Goal: Answer question/provide support: Share knowledge or assist other users

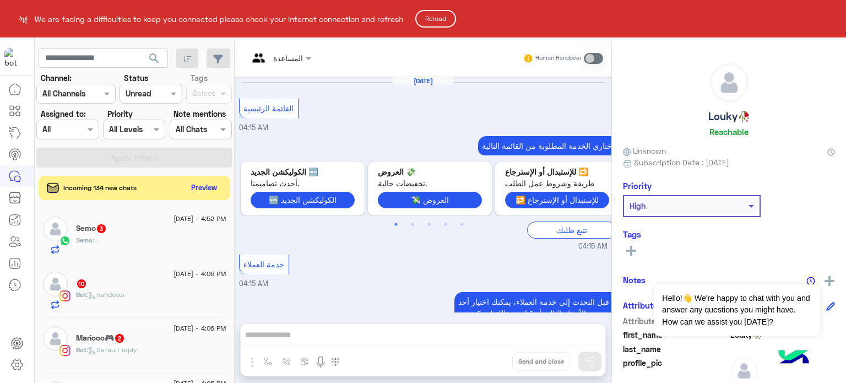
scroll to position [466, 0]
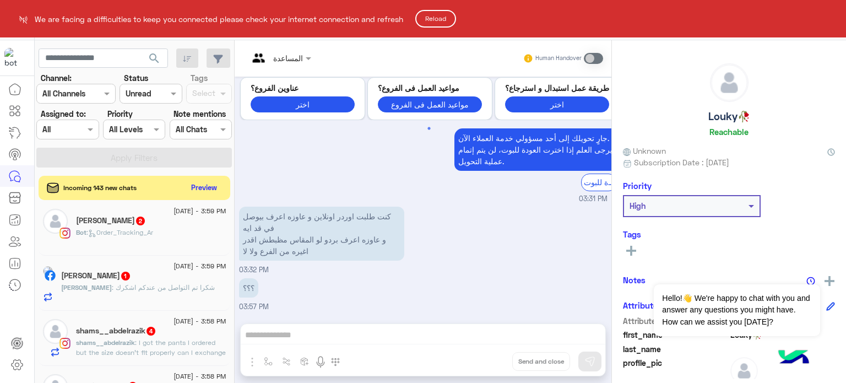
click at [440, 18] on button "Reload" at bounding box center [435, 19] width 41 height 18
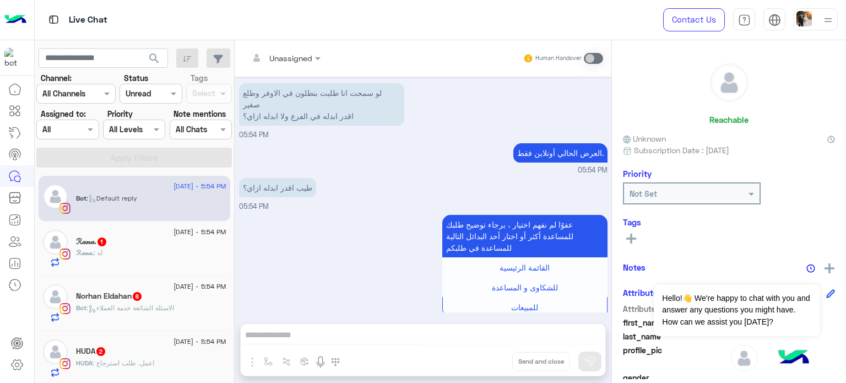
scroll to position [20, 0]
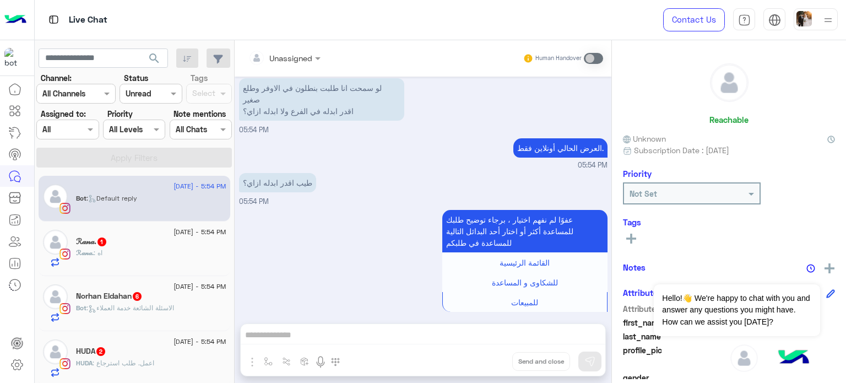
click at [300, 334] on div "Unassigned Human Handover [DATE] لو سمحت انا طلبت بنطلون في الاوفر وطلع صغير اق…" at bounding box center [423, 213] width 377 height 347
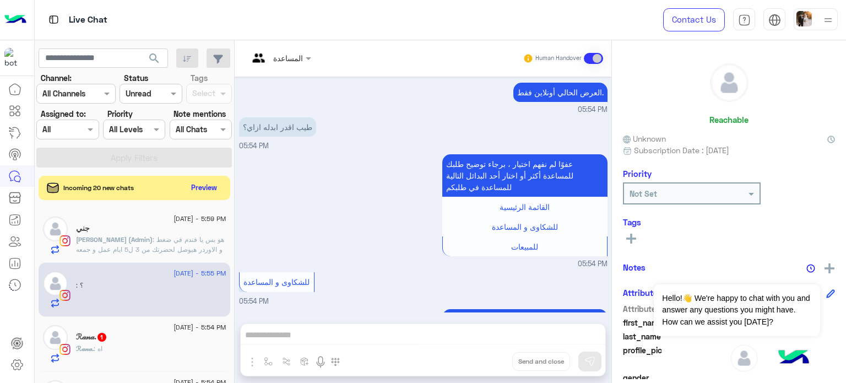
scroll to position [212, 0]
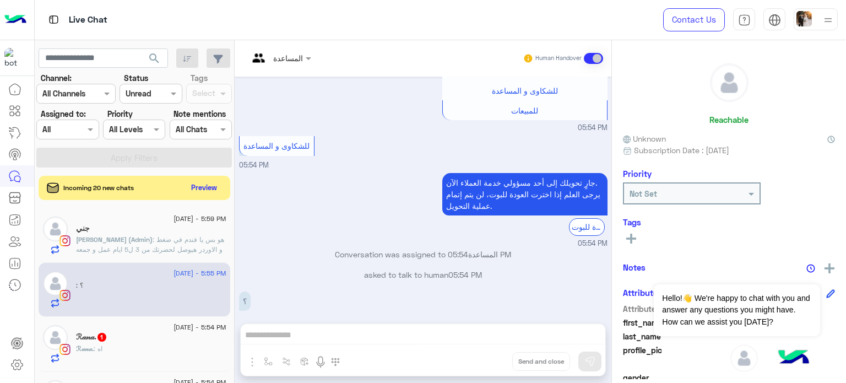
click at [177, 229] on div "جني" at bounding box center [151, 230] width 150 height 12
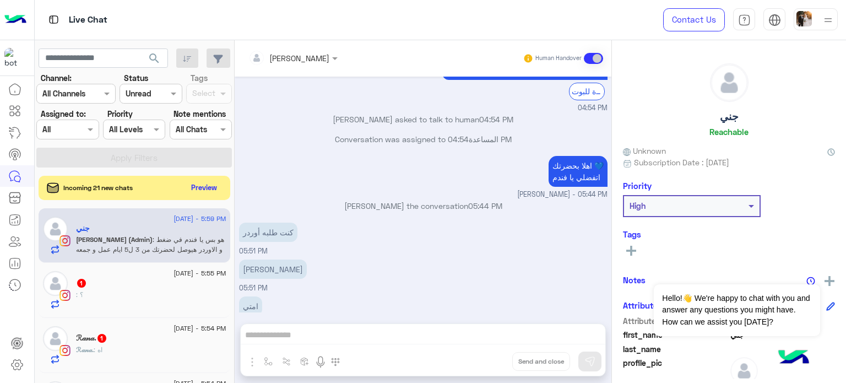
scroll to position [732, 0]
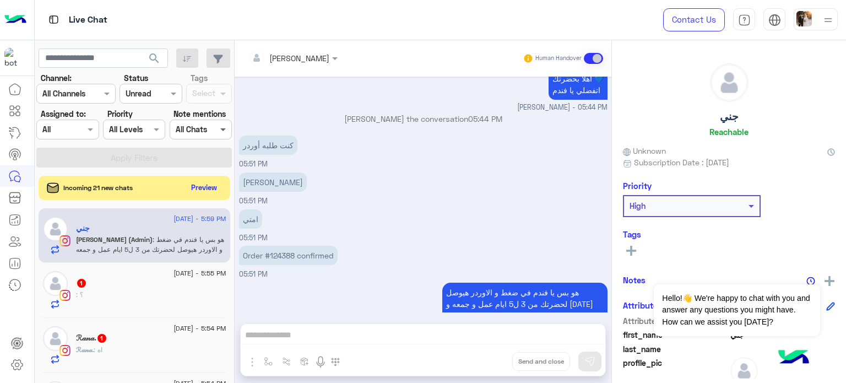
click at [218, 129] on span at bounding box center [225, 129] width 14 height 12
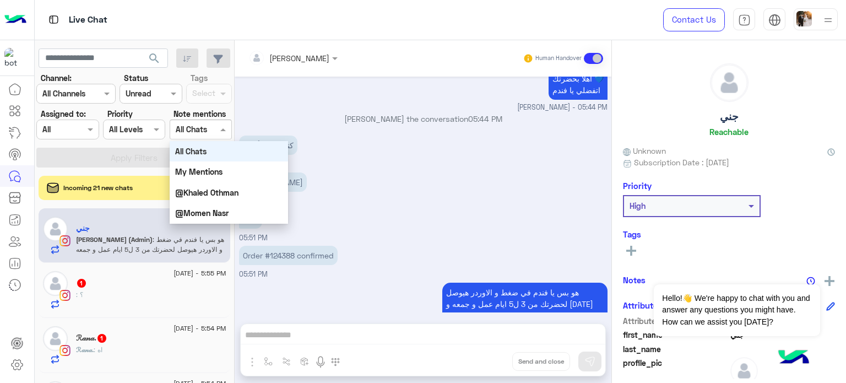
click at [218, 129] on span at bounding box center [225, 129] width 14 height 12
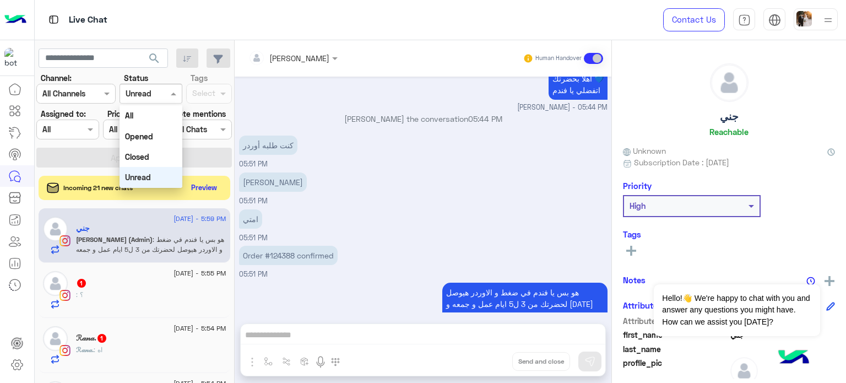
click at [176, 91] on span at bounding box center [175, 94] width 14 height 12
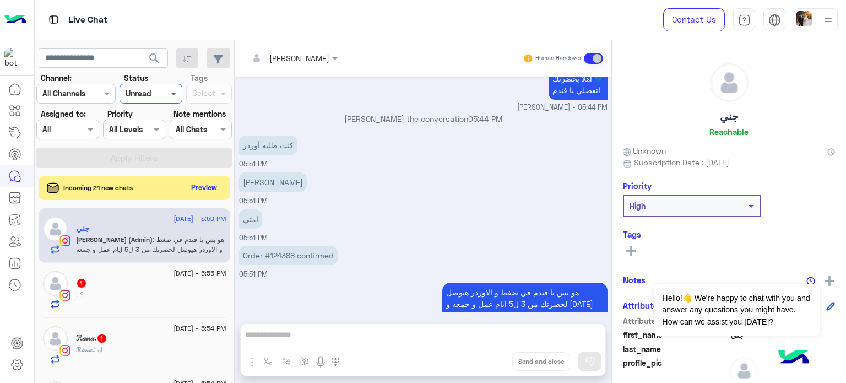
click at [176, 91] on span at bounding box center [175, 94] width 14 height 12
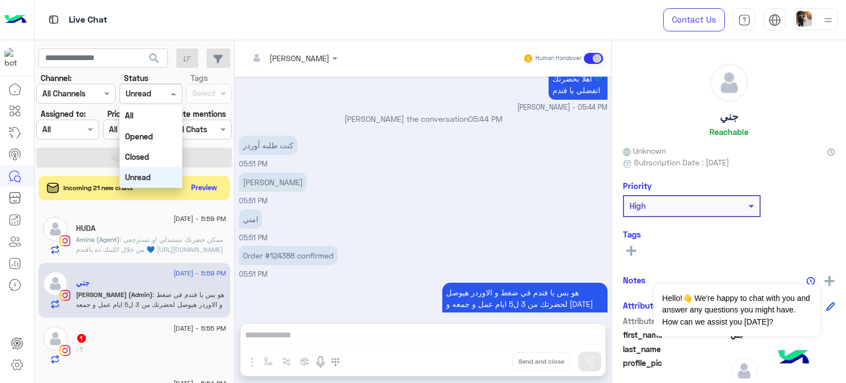
click at [149, 181] on b "Unread" at bounding box center [138, 176] width 26 height 9
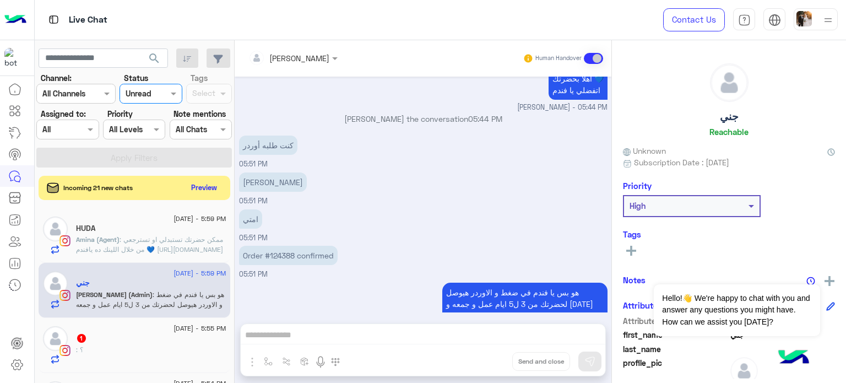
click at [166, 99] on div at bounding box center [150, 93] width 61 height 13
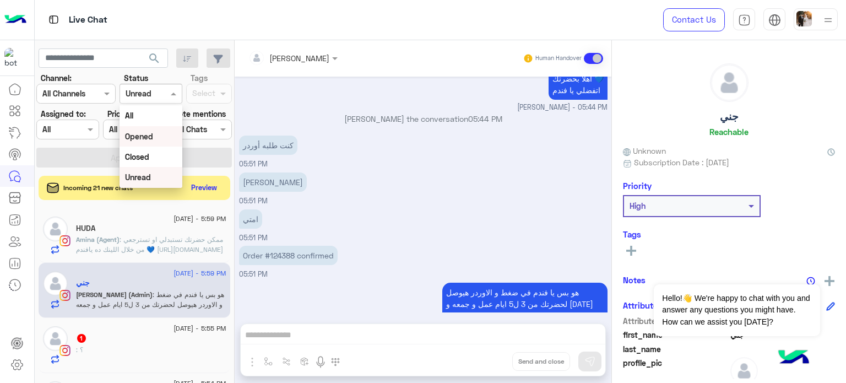
click at [152, 139] on div "Opened" at bounding box center [151, 136] width 62 height 20
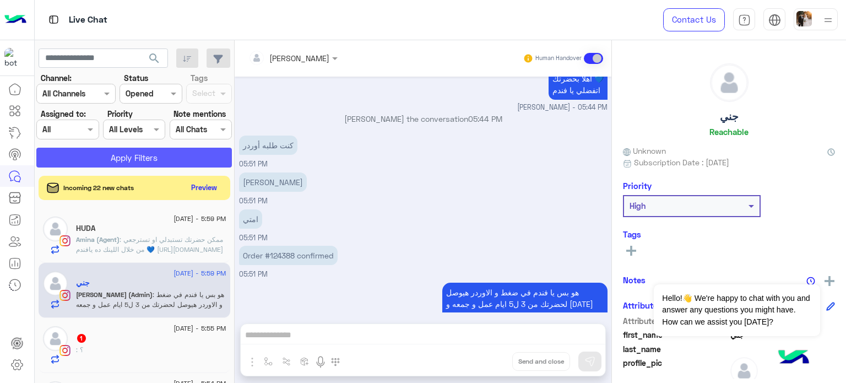
click at [184, 154] on button "Apply Filters" at bounding box center [134, 158] width 196 height 20
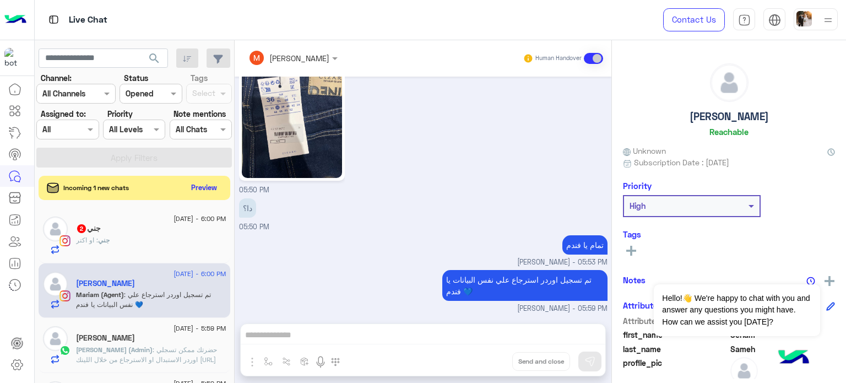
scroll to position [110, 0]
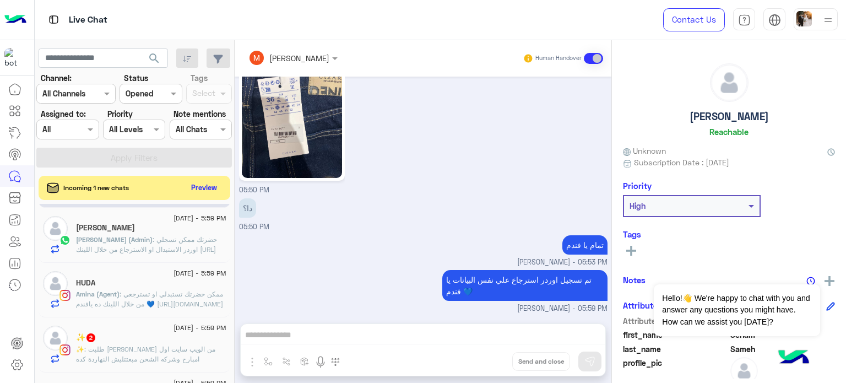
click at [134, 248] on span ": حضرتك ممكن تسجلي اوردر الاستبدال او الاسترجاع من خلال اللينك https://cizaro.e…" at bounding box center [146, 249] width 141 height 28
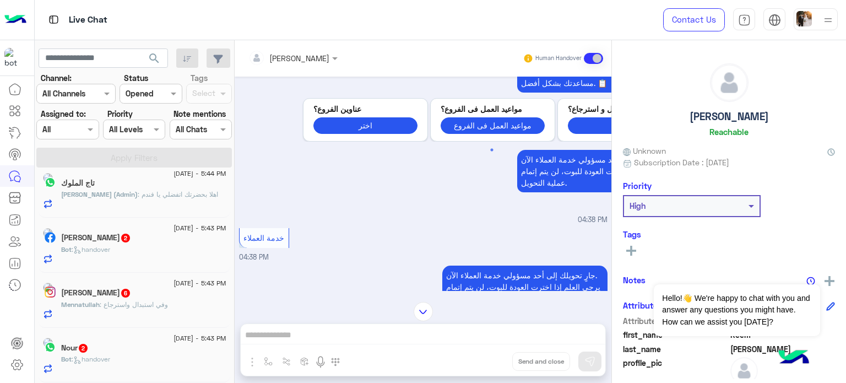
scroll to position [6, 0]
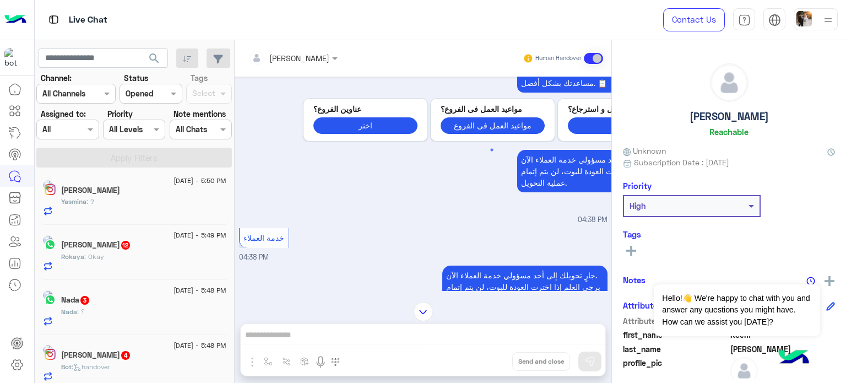
click at [289, 325] on div "Mona Farag Human Handover Sep 3, 2025 وعليكم السلام مرحباً بك Reem في Cizaro 👋 …" at bounding box center [423, 213] width 377 height 347
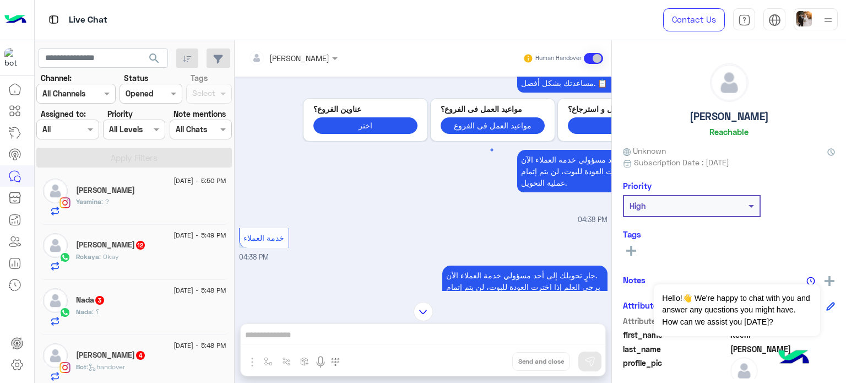
click at [279, 332] on div "Mona Farag Human Handover Sep 3, 2025 وعليكم السلام مرحباً بك Reem في Cizaro 👋 …" at bounding box center [423, 213] width 377 height 347
